Goal: Use online tool/utility: Utilize a website feature to perform a specific function

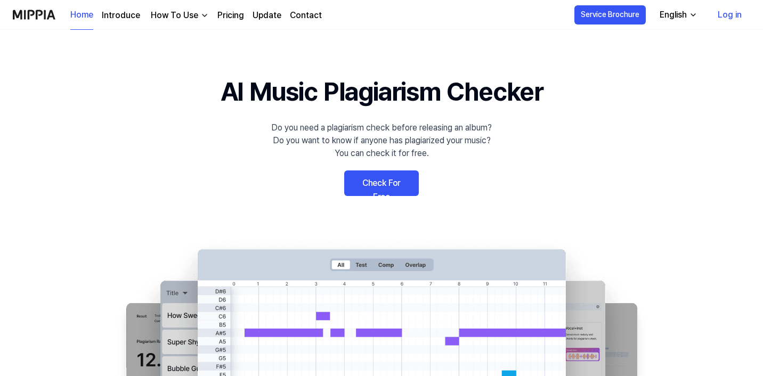
click at [694, 7] on button "English" at bounding box center [677, 14] width 53 height 21
click at [623, 188] on 배너 "AI Music Plagiarism Checker Do you need a plagiarism check before releasing an …" at bounding box center [381, 267] width 763 height 390
click at [731, 16] on link "Log in" at bounding box center [729, 15] width 41 height 30
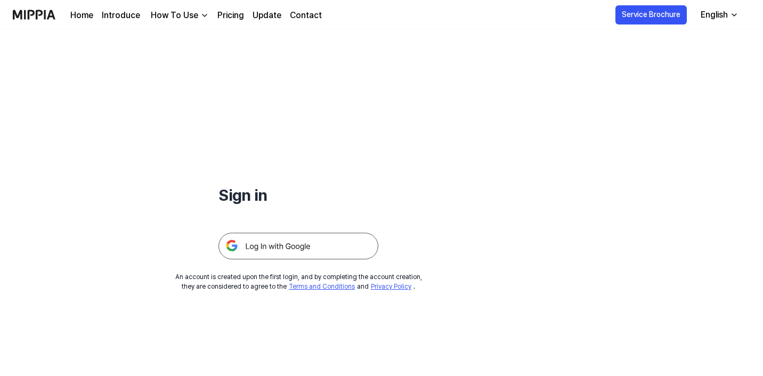
click at [327, 241] on img at bounding box center [298, 246] width 160 height 27
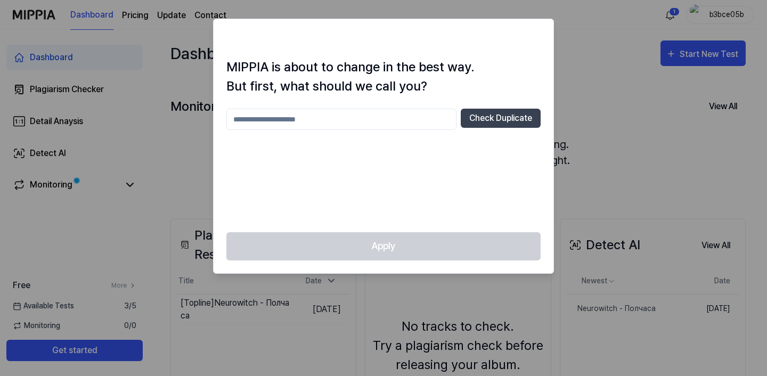
click at [575, 54] on div at bounding box center [383, 188] width 767 height 376
click at [411, 238] on div "Apply" at bounding box center [384, 252] width 340 height 41
click at [497, 123] on button "Check Duplicate" at bounding box center [501, 118] width 80 height 19
click at [366, 119] on input "text" at bounding box center [341, 119] width 230 height 21
type input "*"
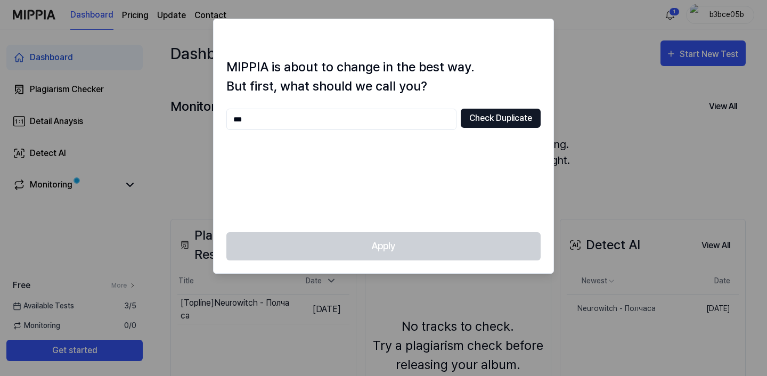
type input "***"
click at [519, 120] on button "Check Duplicate" at bounding box center [501, 118] width 80 height 19
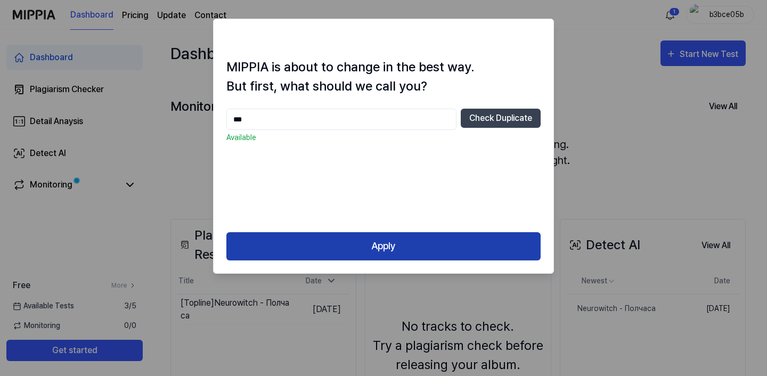
click at [412, 235] on button "Apply" at bounding box center [383, 246] width 314 height 28
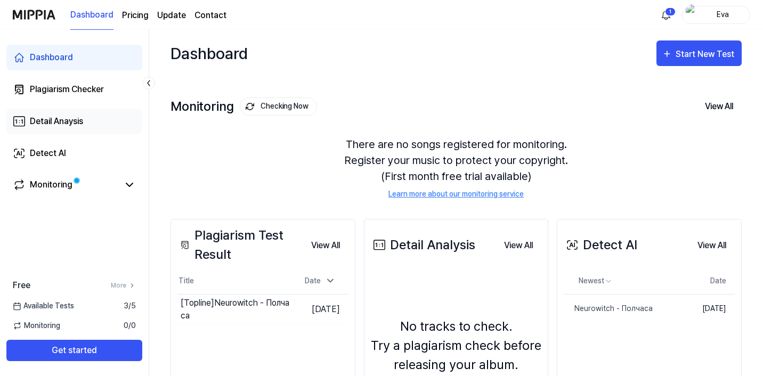
click at [90, 120] on link "Detail Anaysis" at bounding box center [74, 122] width 136 height 26
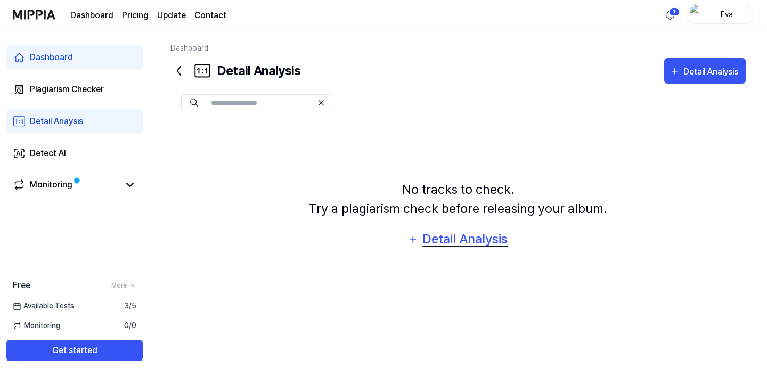
click at [438, 240] on div "Detail Analysis" at bounding box center [465, 239] width 87 height 20
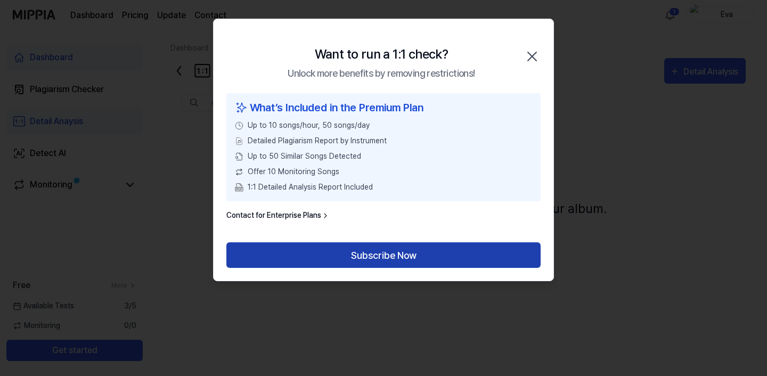
click at [411, 258] on button "Subscribe Now" at bounding box center [383, 255] width 314 height 26
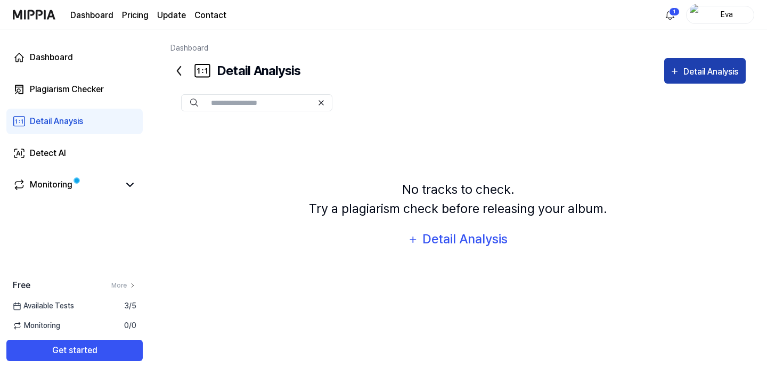
click at [681, 71] on div "Detail Analysis" at bounding box center [705, 72] width 71 height 14
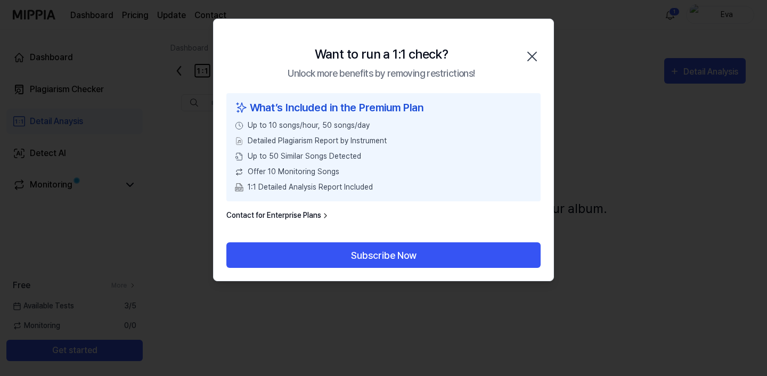
click at [537, 63] on icon "button" at bounding box center [532, 56] width 17 height 17
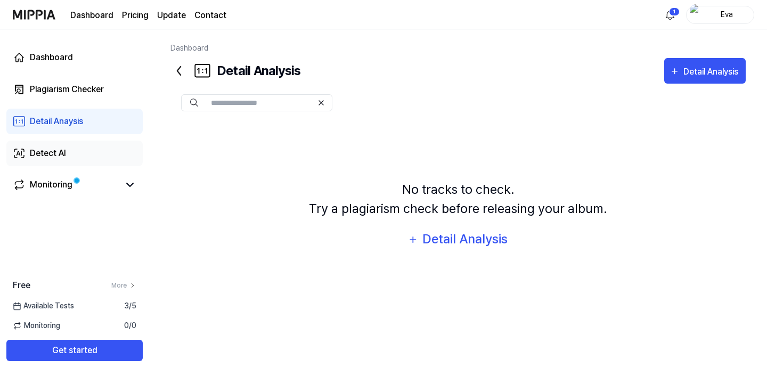
click at [63, 152] on div "Detect AI" at bounding box center [48, 153] width 36 height 13
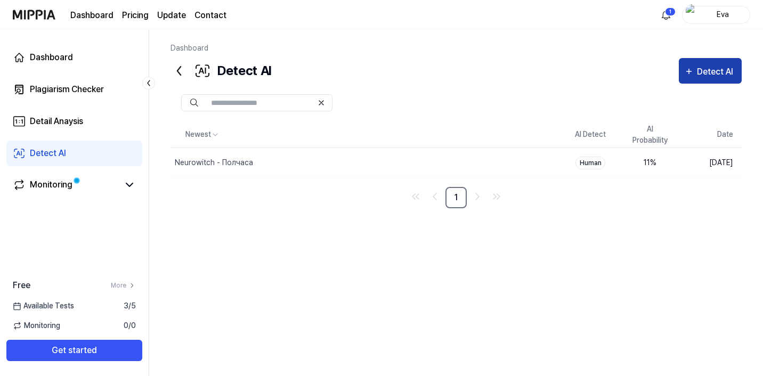
click at [707, 74] on div "Detect AI" at bounding box center [716, 72] width 39 height 14
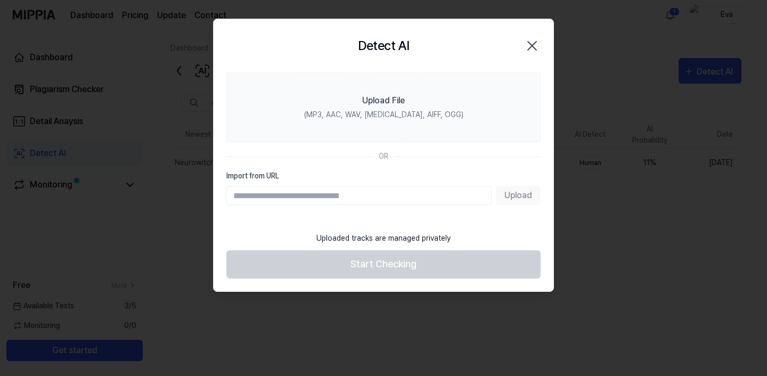
click at [344, 199] on input "Import from URL" at bounding box center [358, 195] width 265 height 19
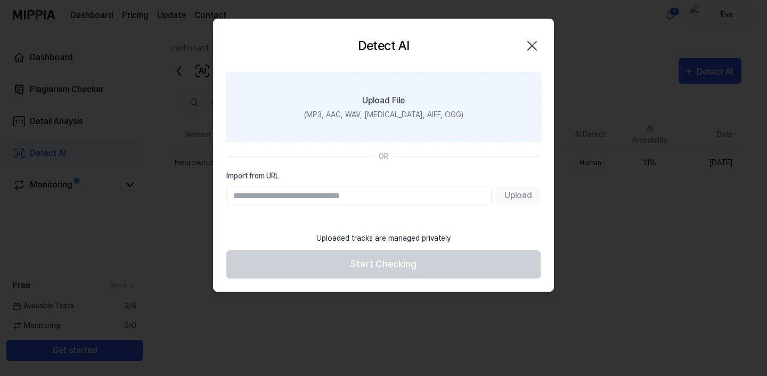
click at [391, 108] on label "Upload File (MP3, AAC, WAV, [MEDICAL_DATA], AIFF, OGG)" at bounding box center [383, 107] width 314 height 70
click at [0, 0] on input "Upload File (MP3, AAC, WAV, [MEDICAL_DATA], AIFF, OGG)" at bounding box center [0, 0] width 0 height 0
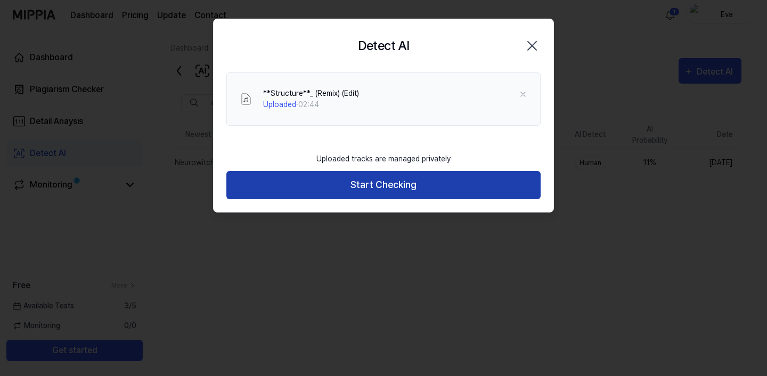
click at [428, 185] on button "Start Checking" at bounding box center [383, 185] width 314 height 28
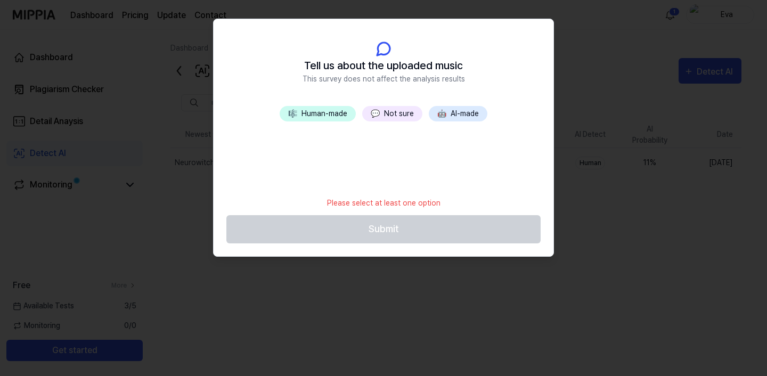
click at [339, 115] on button "🎼 Human-made" at bounding box center [318, 113] width 76 height 15
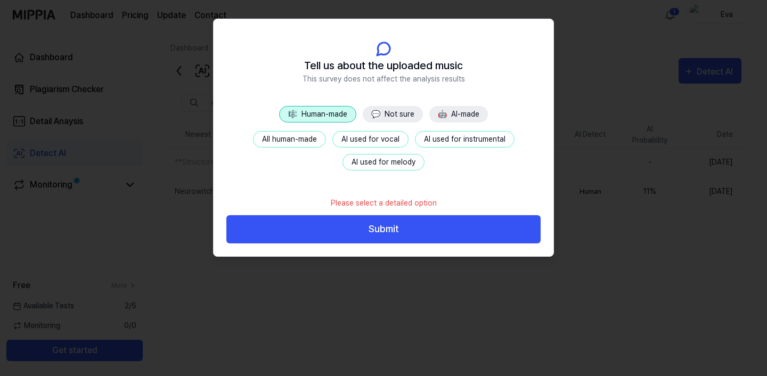
click at [397, 113] on button "💬 Not sure" at bounding box center [393, 114] width 60 height 17
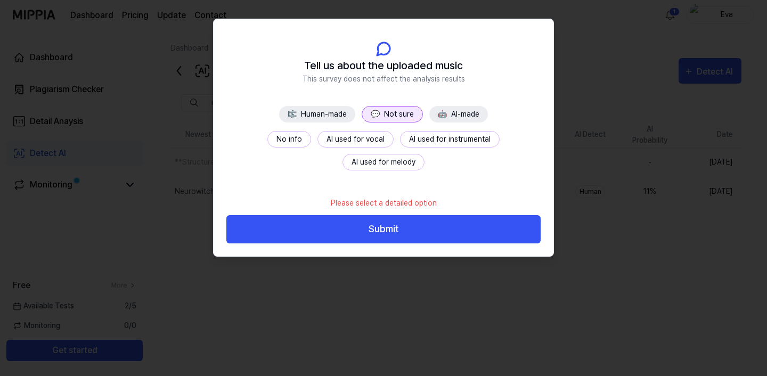
click at [267, 138] on button "No info" at bounding box center [289, 139] width 44 height 17
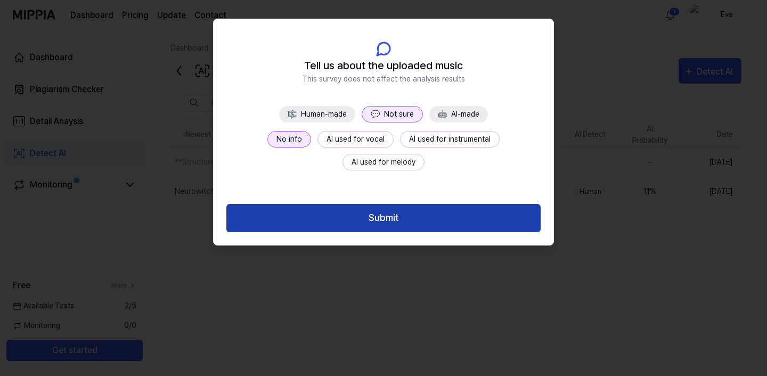
click at [401, 221] on button "Submit" at bounding box center [383, 218] width 314 height 28
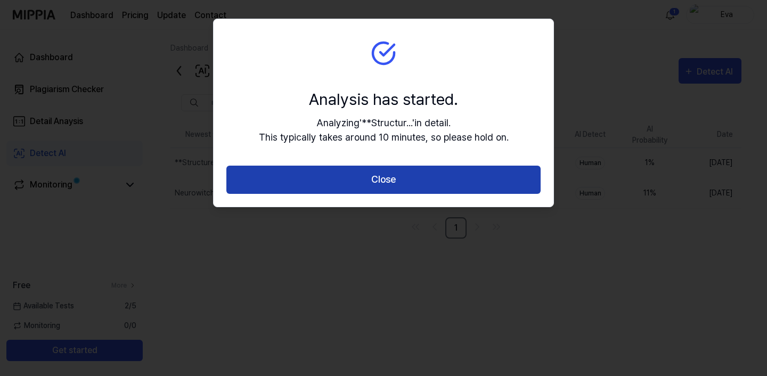
click at [406, 193] on button "Close" at bounding box center [383, 180] width 314 height 28
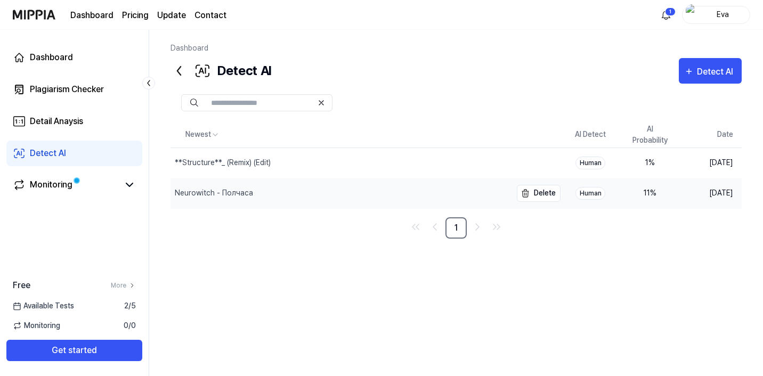
click at [305, 190] on div "Neurowitch - Полчаса" at bounding box center [340, 193] width 341 height 30
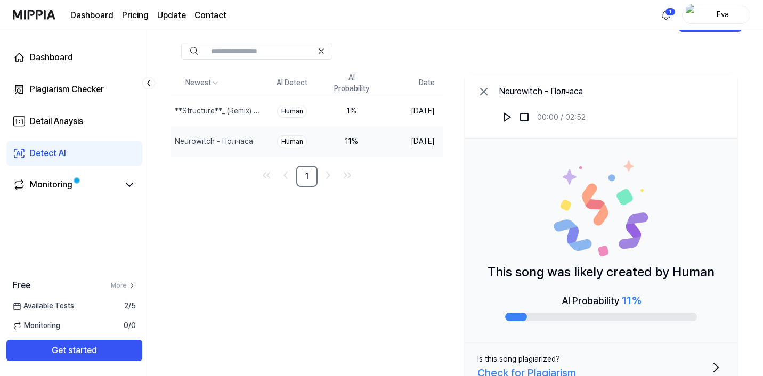
scroll to position [71, 0]
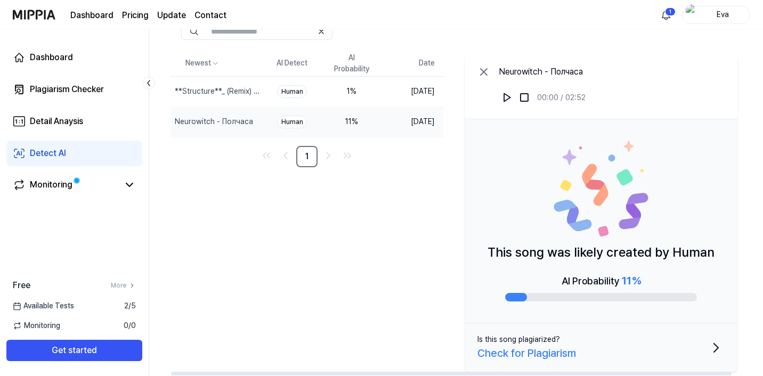
click at [718, 349] on icon "button" at bounding box center [716, 348] width 4 height 9
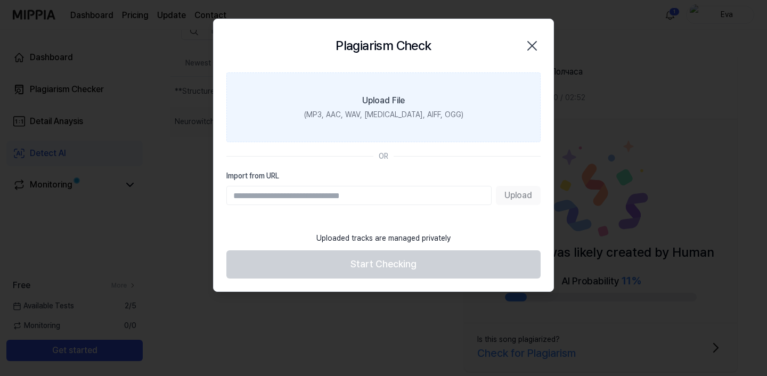
click at [377, 112] on div "(MP3, AAC, WAV, [MEDICAL_DATA], AIFF, OGG)" at bounding box center [383, 114] width 159 height 11
click at [0, 0] on input "Upload File (MP3, AAC, WAV, [MEDICAL_DATA], AIFF, OGG)" at bounding box center [0, 0] width 0 height 0
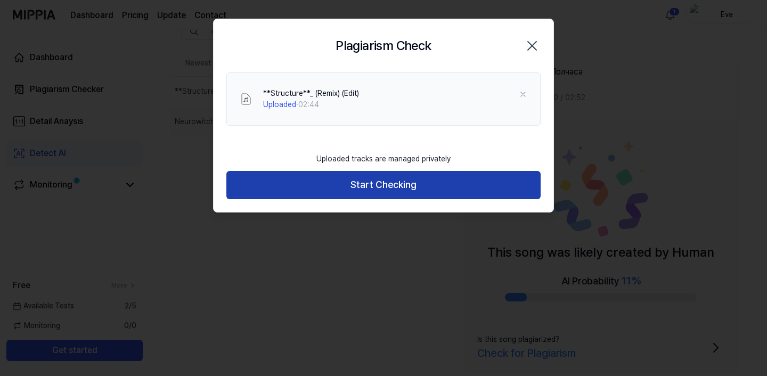
click at [436, 184] on button "Start Checking" at bounding box center [383, 185] width 314 height 28
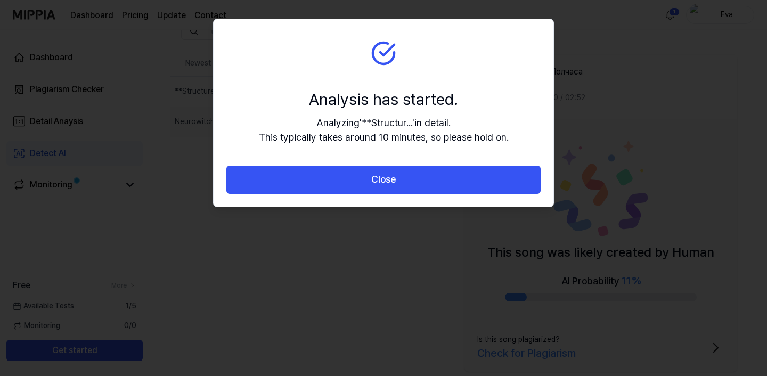
click at [436, 184] on button "Close" at bounding box center [383, 180] width 314 height 28
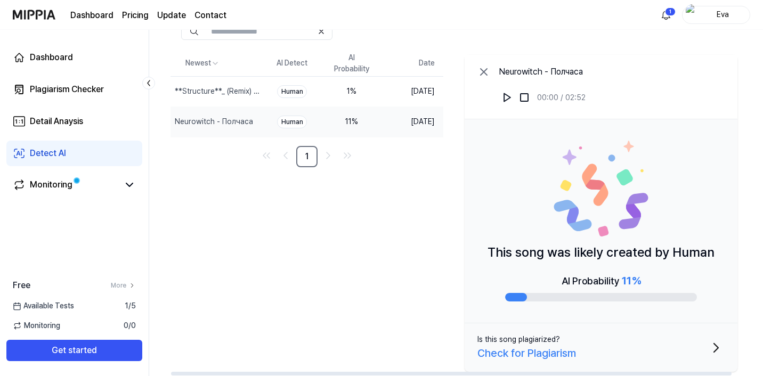
click at [674, 348] on button "Is this song plagiarized? Check for Plagiarism" at bounding box center [600, 347] width 273 height 48
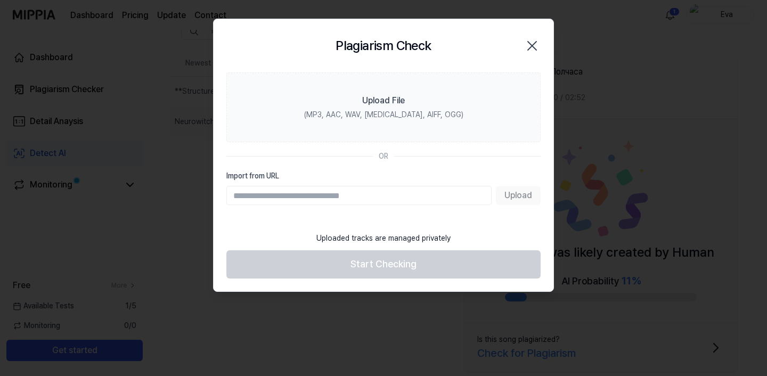
click at [539, 46] on icon "button" at bounding box center [532, 45] width 17 height 17
